Goal: Task Accomplishment & Management: Complete application form

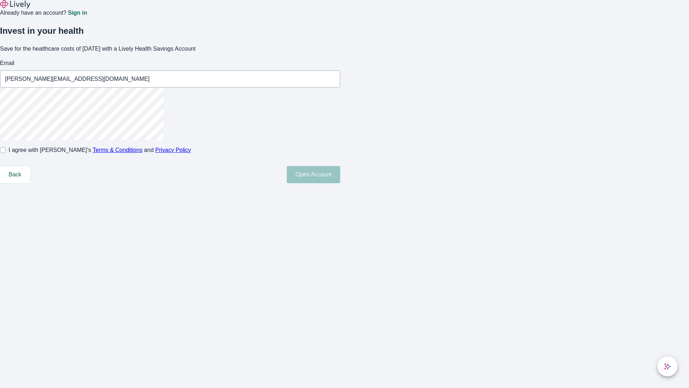
click at [6, 153] on input "I agree with Lively’s Terms & Conditions and Privacy Policy" at bounding box center [3, 150] width 6 height 6
checkbox input "true"
click at [340, 183] on button "Open Account" at bounding box center [313, 174] width 53 height 17
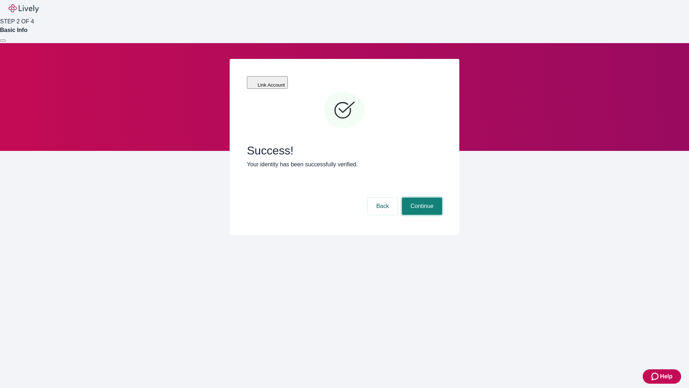
click at [421, 197] on button "Continue" at bounding box center [422, 205] width 40 height 17
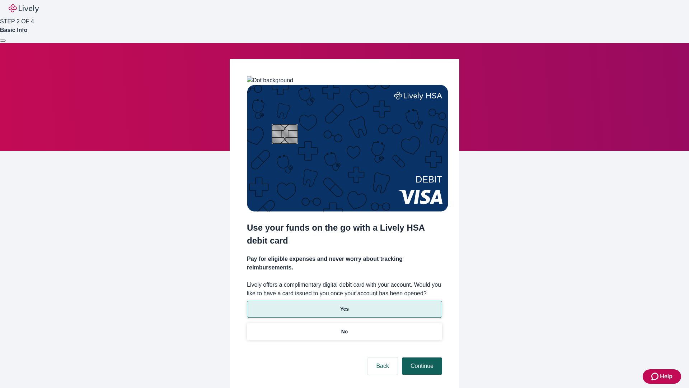
click at [344, 328] on p "No" at bounding box center [344, 332] width 7 height 8
click at [421, 357] on button "Continue" at bounding box center [422, 365] width 40 height 17
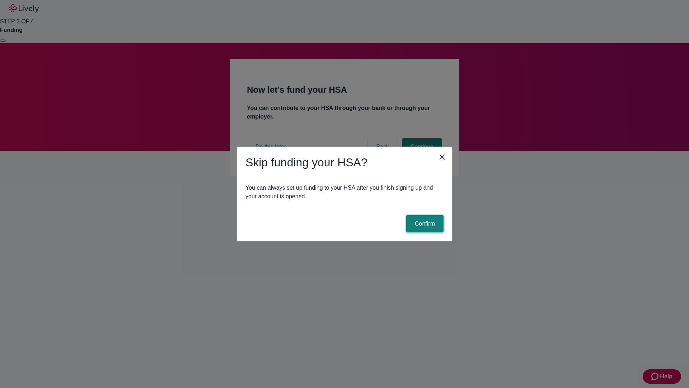
click at [424, 224] on button "Confirm" at bounding box center [424, 223] width 37 height 17
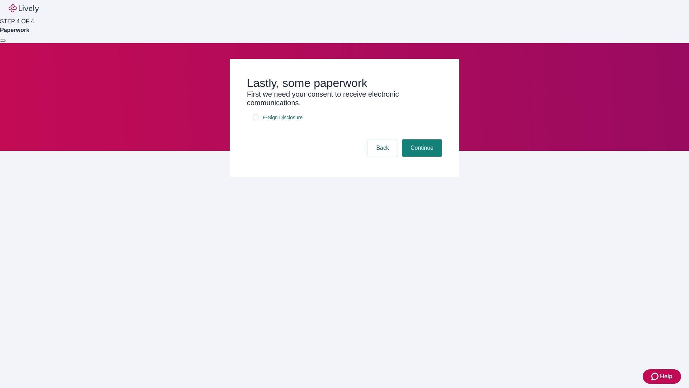
click at [256, 120] on input "E-Sign Disclosure" at bounding box center [256, 118] width 6 height 6
checkbox input "true"
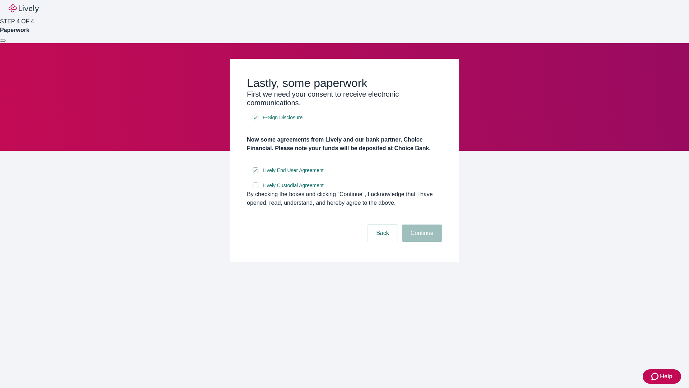
click at [256, 188] on input "Lively Custodial Agreement" at bounding box center [256, 185] width 6 height 6
checkbox input "true"
click at [421, 242] on button "Continue" at bounding box center [422, 232] width 40 height 17
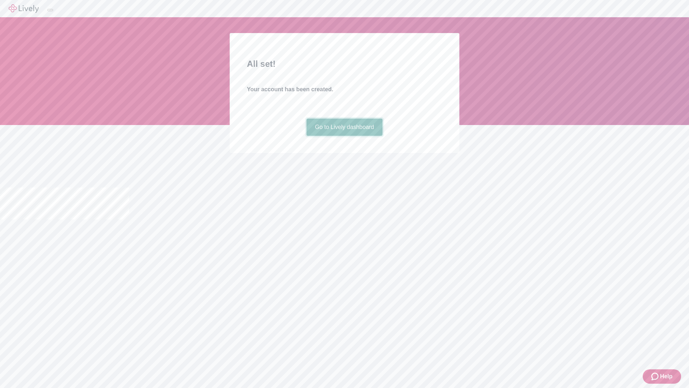
click at [344, 136] on link "Go to Lively dashboard" at bounding box center [345, 126] width 76 height 17
